Goal: Information Seeking & Learning: Find specific fact

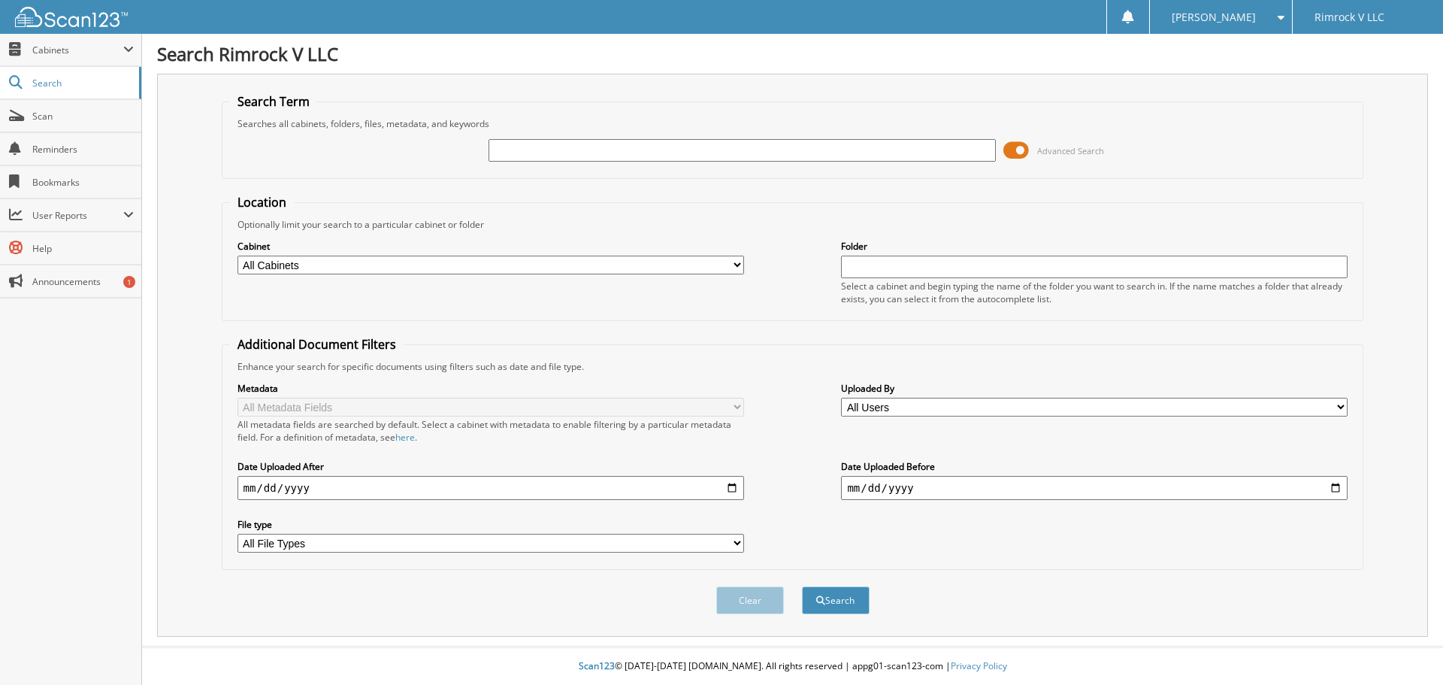
click at [588, 152] on input "text" at bounding box center [741, 150] width 507 height 23
type input "LYLA SNELL"
click at [802, 586] on button "Search" at bounding box center [836, 600] width 68 height 28
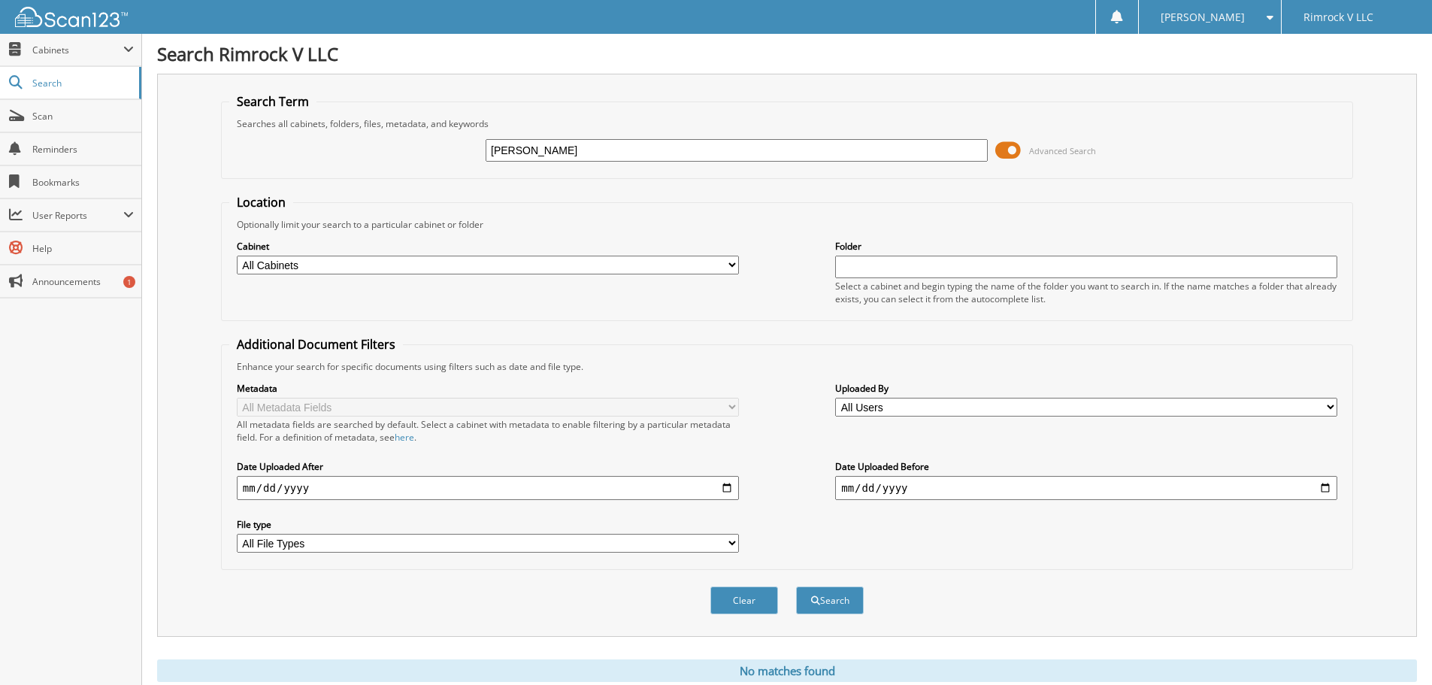
click at [505, 148] on input "LYLA SNELL" at bounding box center [736, 150] width 502 height 23
type input "LILA SNELL"
click at [796, 586] on button "Search" at bounding box center [830, 600] width 68 height 28
drag, startPoint x: 554, startPoint y: 147, endPoint x: 374, endPoint y: 165, distance: 180.5
click at [374, 165] on div "LILA SNELL Advanced Search" at bounding box center [786, 150] width 1115 height 41
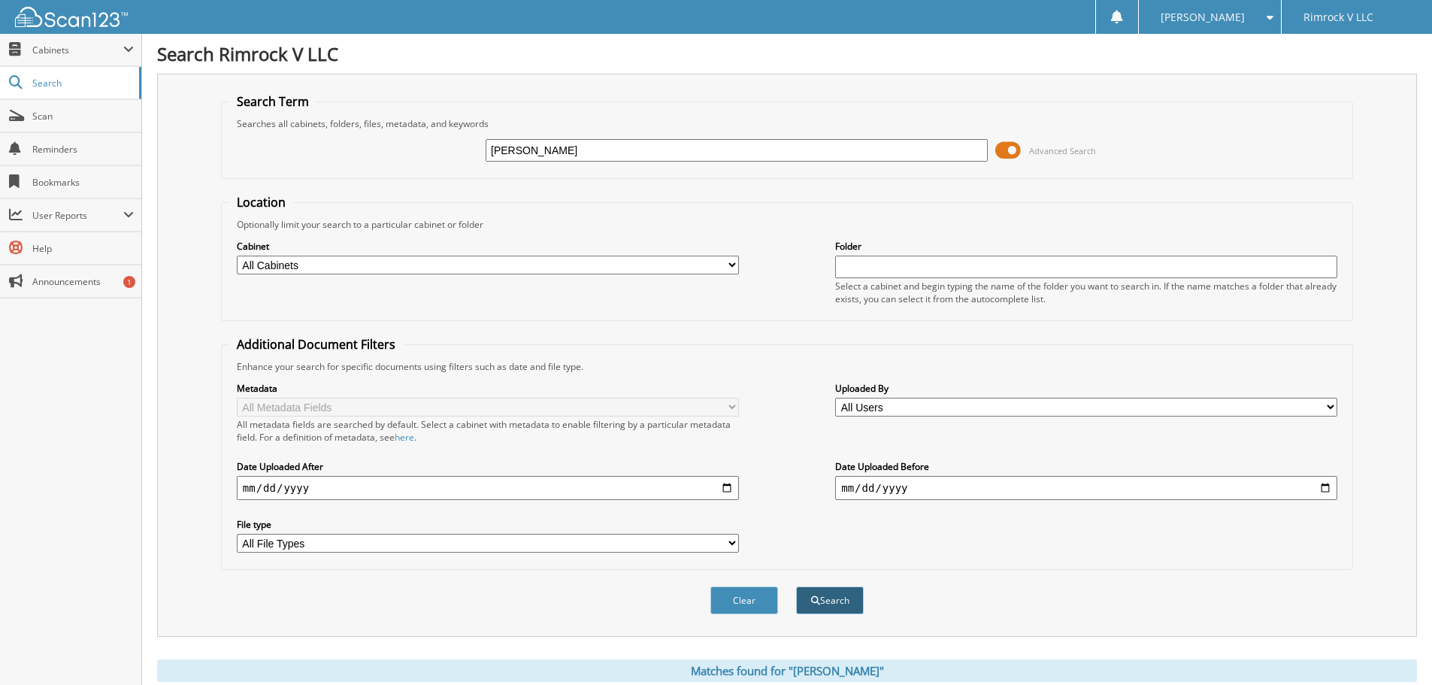
type input "SNELL"
click at [844, 603] on button "Search" at bounding box center [830, 600] width 68 height 28
click at [42, 86] on span "Search" at bounding box center [81, 83] width 99 height 13
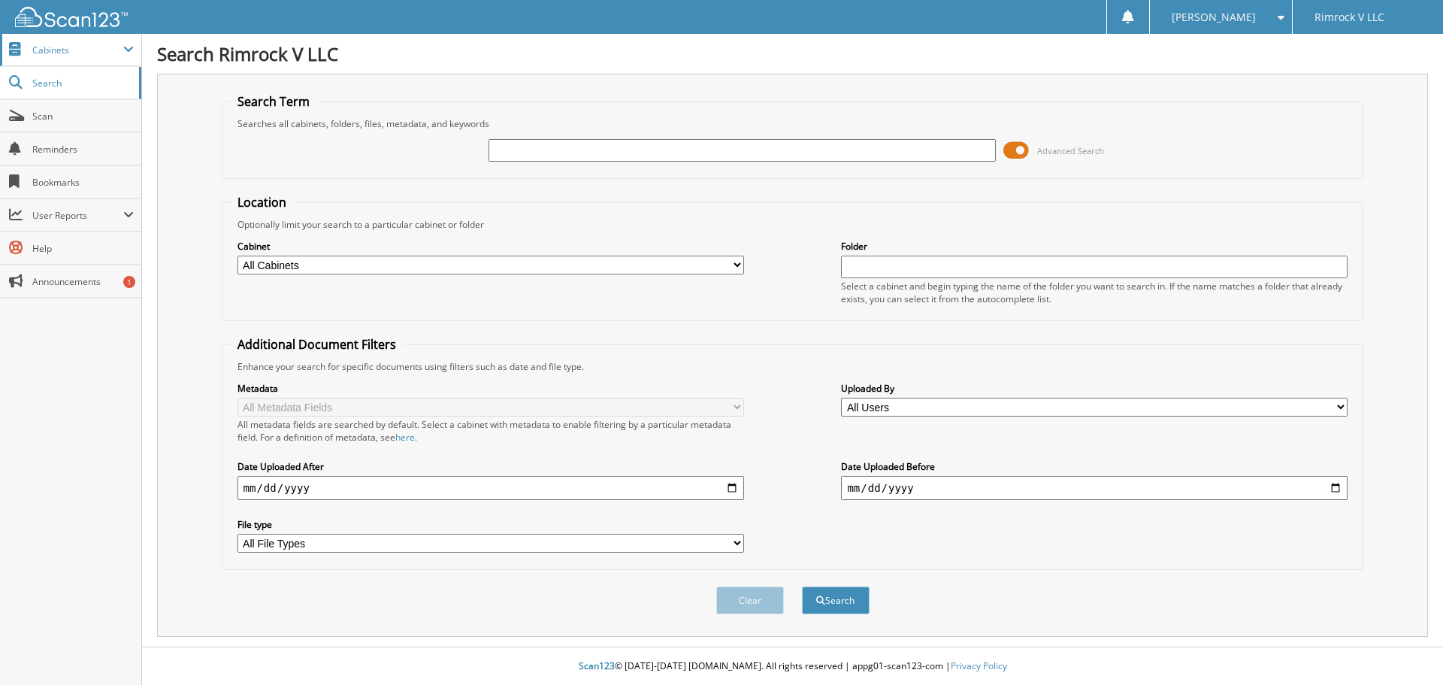
click at [66, 54] on span "Cabinets" at bounding box center [77, 50] width 91 height 13
click at [77, 132] on div "Close Cabinets My Company Email Addresses Search Scan Reminders Help" at bounding box center [70, 198] width 141 height 329
click at [74, 142] on span "Search" at bounding box center [81, 147] width 99 height 13
click at [388, 267] on select "All Cabinets SUBARU DEALS Needs Filing" at bounding box center [490, 265] width 507 height 19
select select "32977"
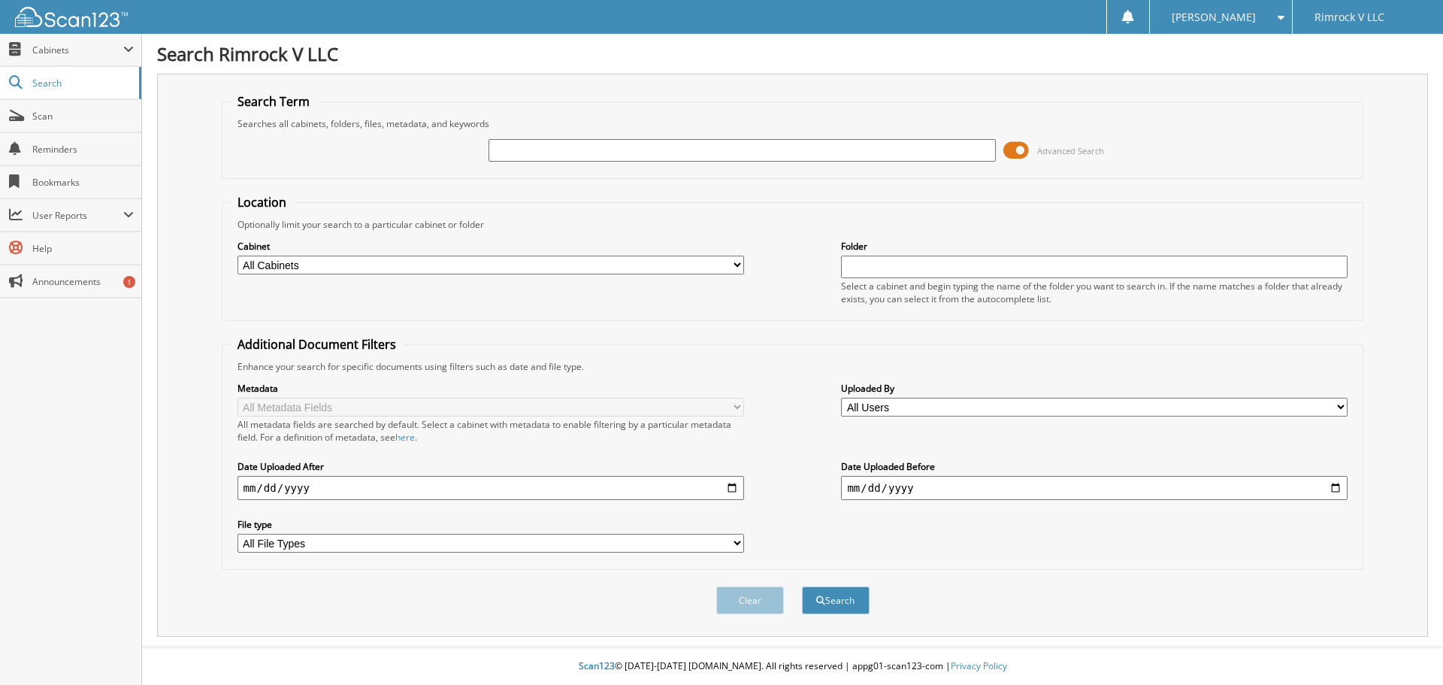
click at [237, 256] on select "All Cabinets SUBARU DEALS Needs Filing" at bounding box center [490, 265] width 507 height 19
click at [552, 153] on input "text" at bounding box center [741, 150] width 507 height 23
type input "[PERSON_NAME]"
click at [802, 586] on button "Search" at bounding box center [836, 600] width 68 height 28
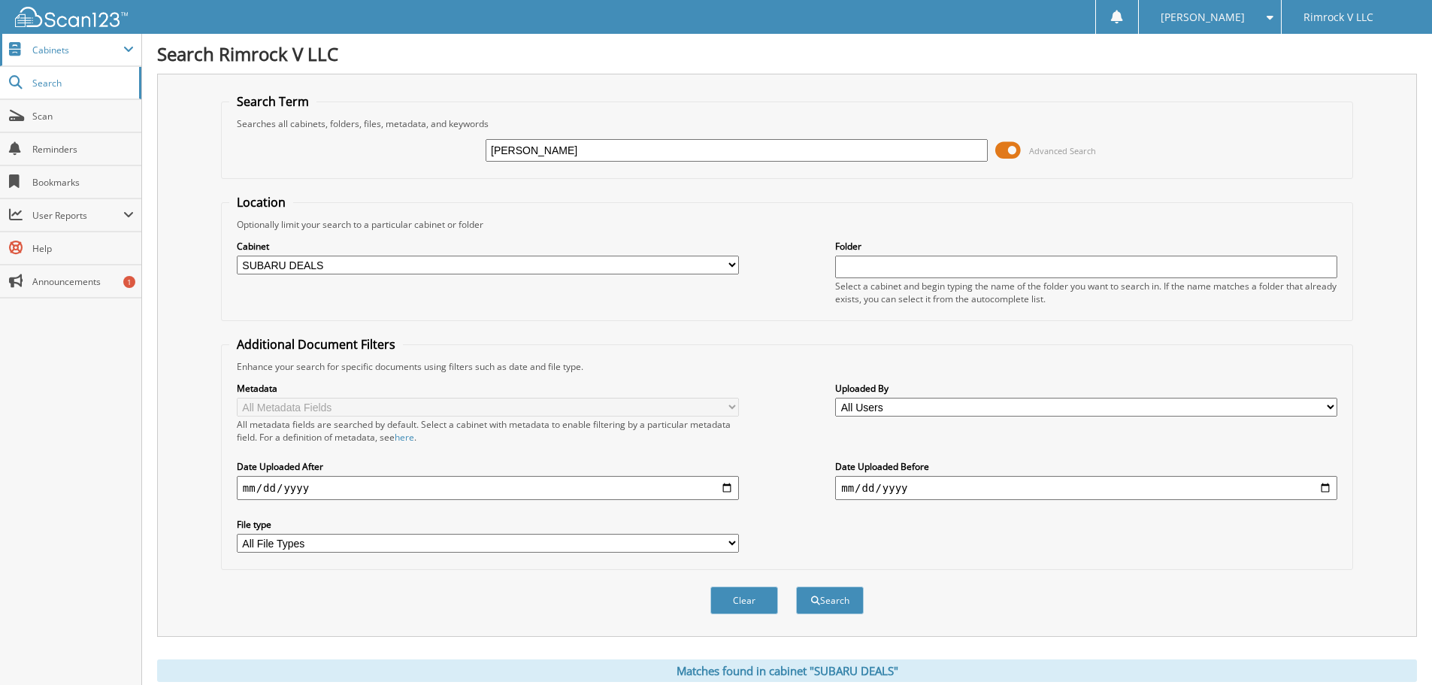
click at [61, 47] on span "Cabinets" at bounding box center [77, 50] width 91 height 13
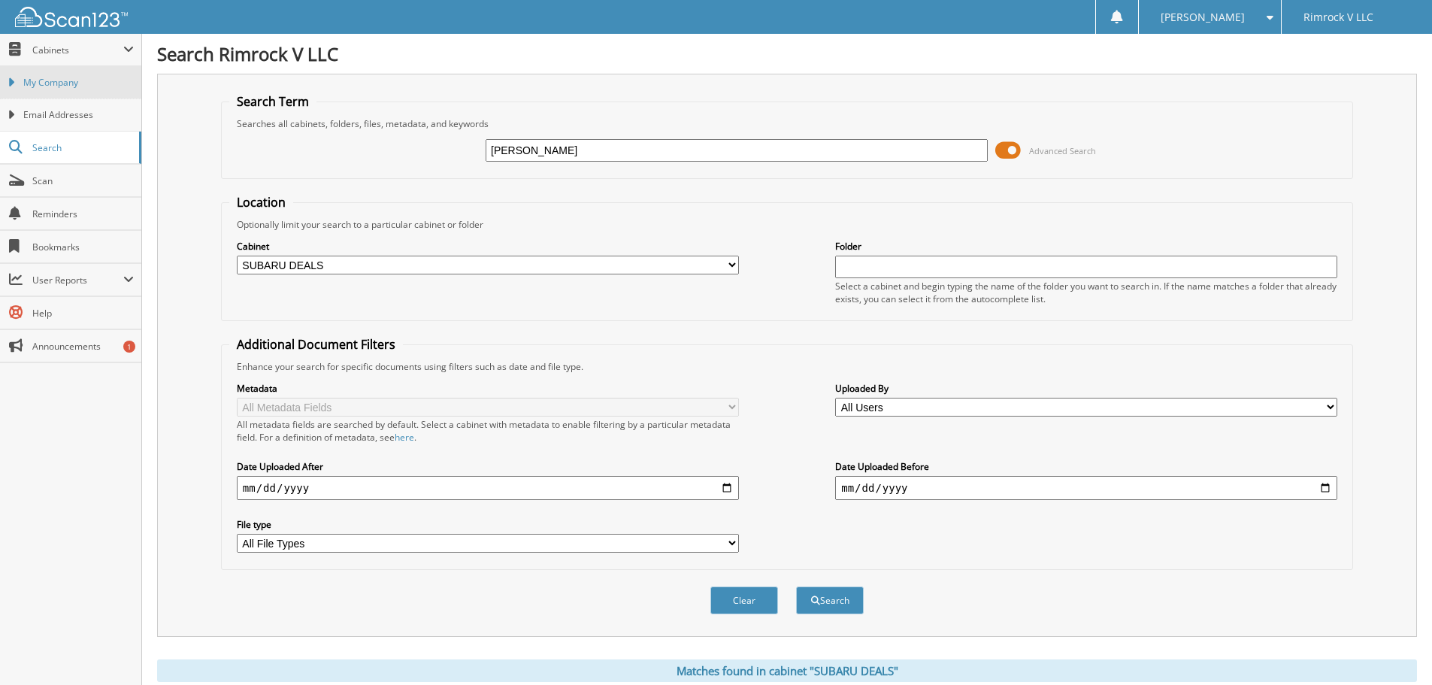
click at [59, 80] on span "My Company" at bounding box center [78, 83] width 110 height 14
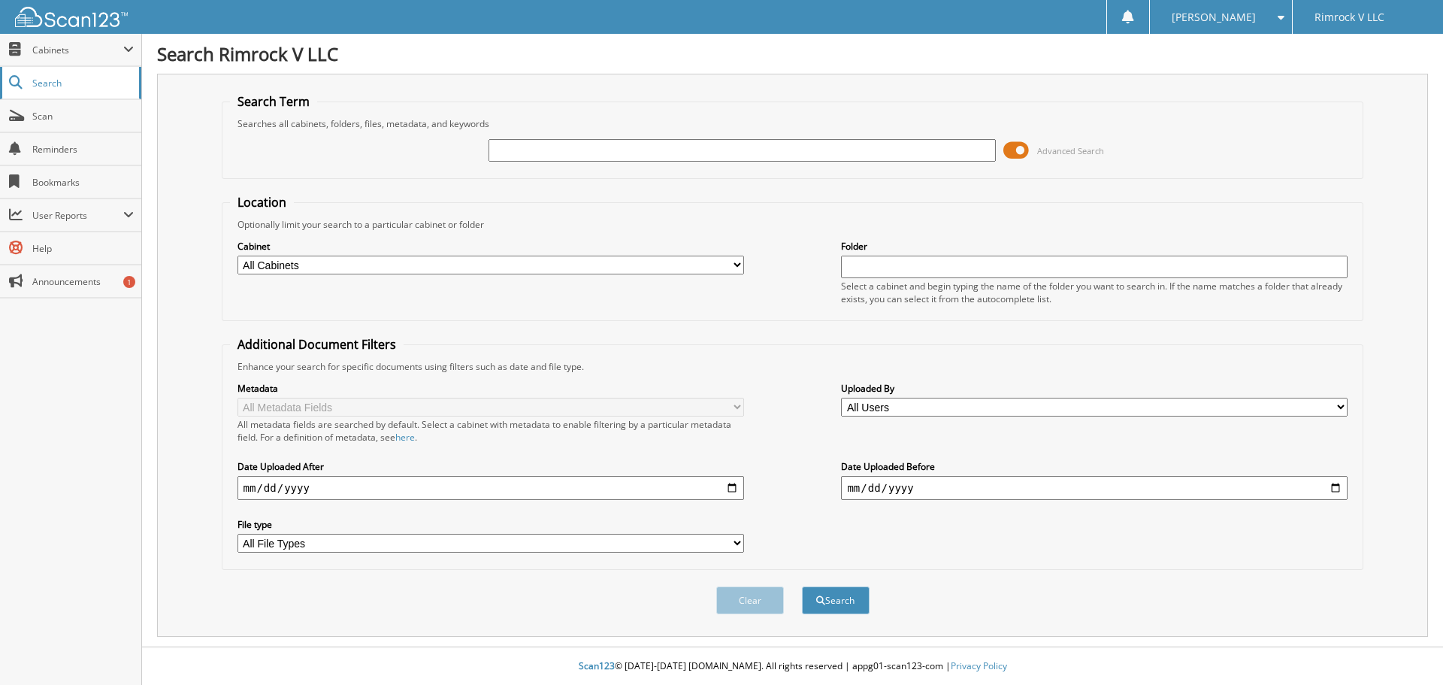
click at [58, 74] on link "Search" at bounding box center [70, 83] width 141 height 32
